Goal: Information Seeking & Learning: Compare options

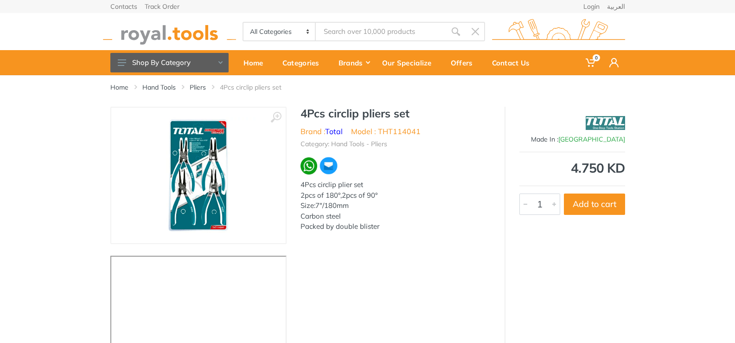
scroll to position [46, 0]
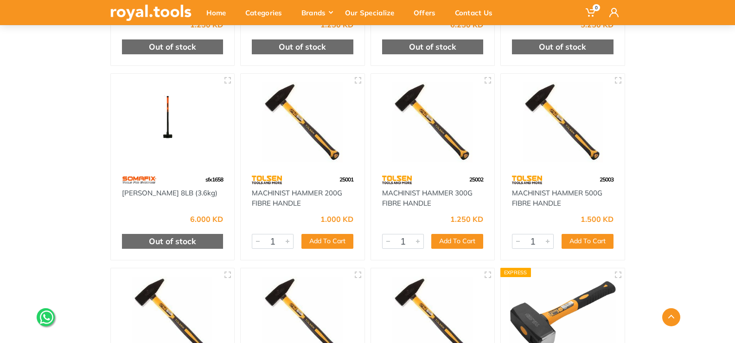
scroll to position [278, 0]
